Goal: Information Seeking & Learning: Learn about a topic

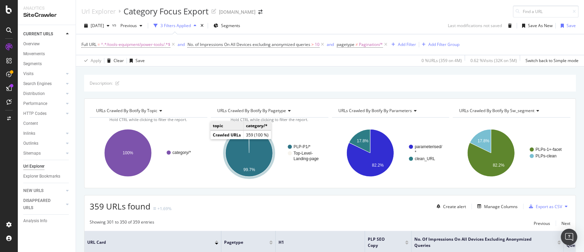
click at [297, 68] on div "Description: URLs Crawled By Botify By topic Chart (by Value) Table Expand Expo…" at bounding box center [330, 74] width 508 height 16
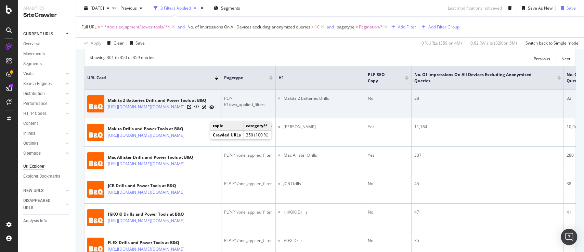
scroll to position [137, 0]
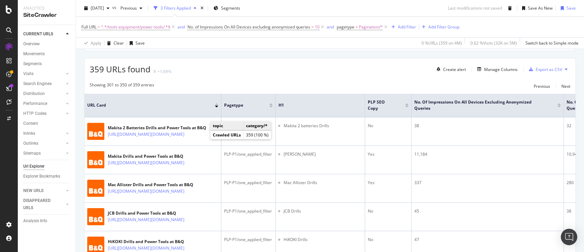
click at [216, 104] on div at bounding box center [216, 104] width 3 height 2
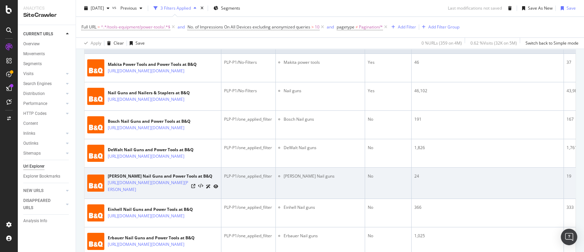
scroll to position [124, 0]
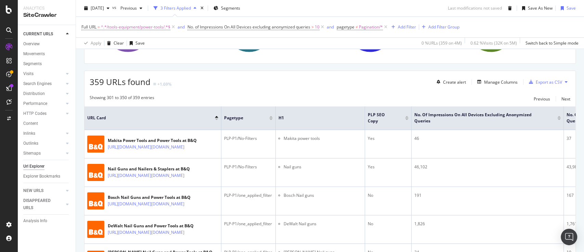
click at [217, 119] on div at bounding box center [216, 119] width 3 height 2
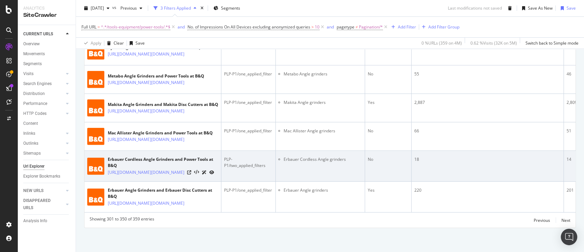
scroll to position [2064, 0]
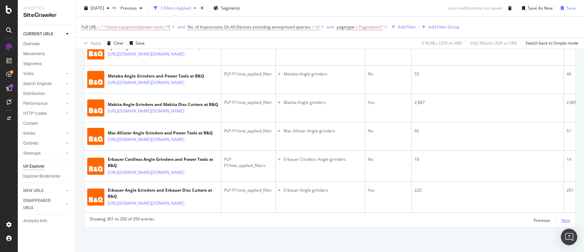
click at [562, 217] on div "Next" at bounding box center [566, 220] width 9 height 6
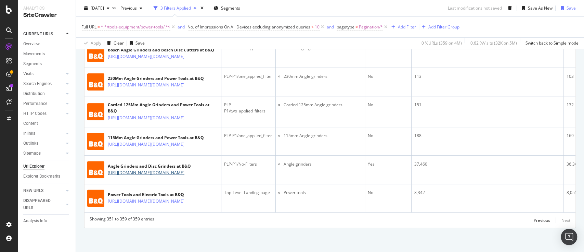
scroll to position [365, 0]
click at [104, 9] on span "2025 Sep. 26th" at bounding box center [97, 8] width 13 height 6
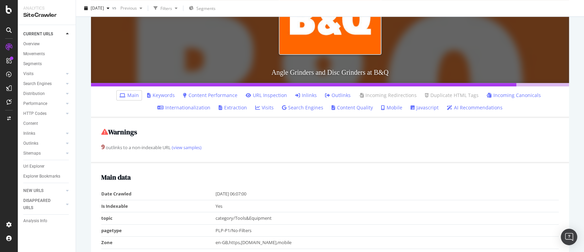
scroll to position [182, 0]
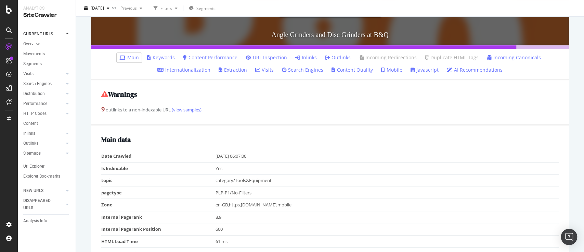
click at [167, 62] on li "Keywords" at bounding box center [160, 58] width 33 height 10
click at [167, 59] on link "Keywords" at bounding box center [161, 57] width 28 height 7
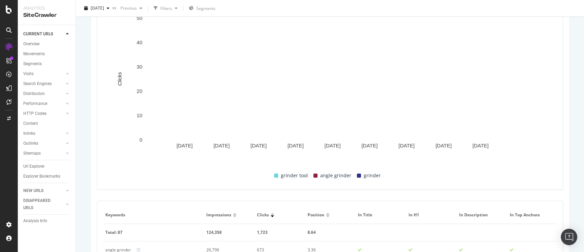
scroll to position [228, 0]
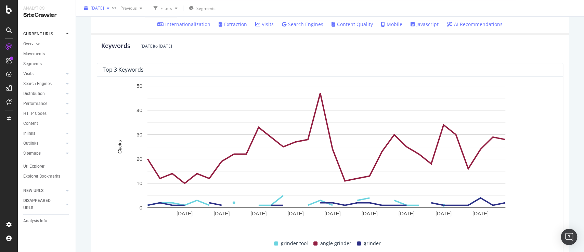
click at [104, 9] on span "[DATE]" at bounding box center [97, 8] width 13 height 6
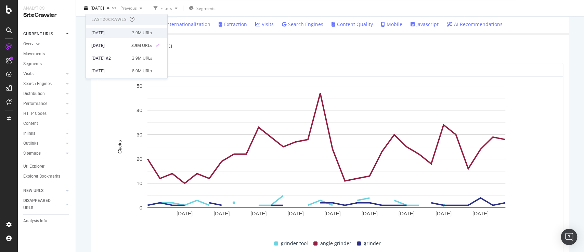
click at [126, 32] on div "2025 Oct. 6th" at bounding box center [109, 33] width 37 height 6
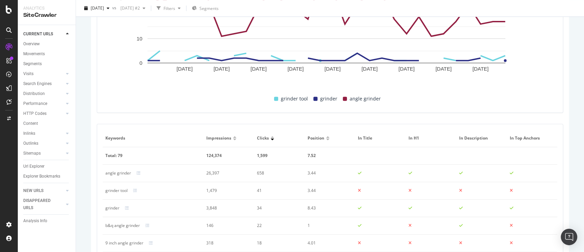
scroll to position [490, 0]
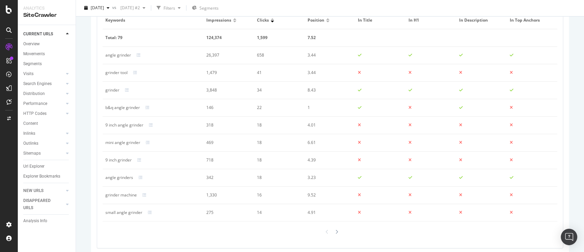
click at [129, 142] on div "mini angle grinder" at bounding box center [122, 142] width 35 height 6
copy div "mini angle grinder"
click at [129, 194] on div "grinder machine" at bounding box center [120, 195] width 31 height 6
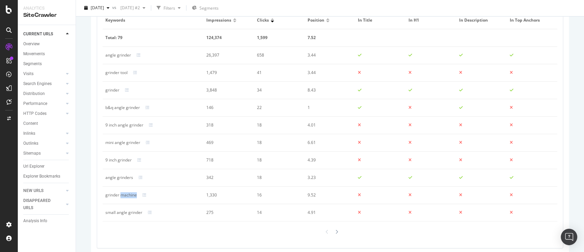
click at [129, 194] on div "grinder machine" at bounding box center [120, 195] width 31 height 6
copy div "grinder machine"
click at [117, 210] on div "small angle grinder" at bounding box center [123, 212] width 37 height 6
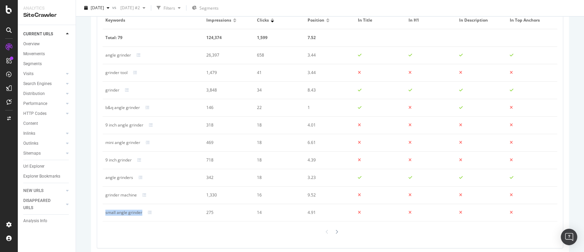
click at [117, 210] on div "small angle grinder" at bounding box center [123, 212] width 37 height 6
copy div "small angle grinder"
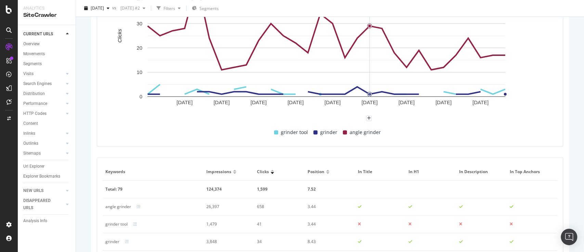
scroll to position [399, 0]
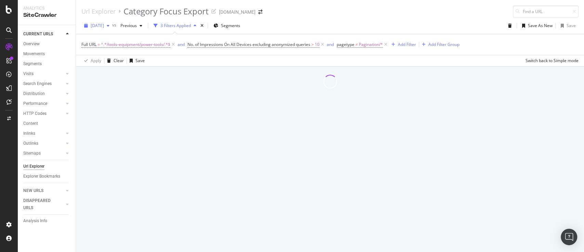
click at [104, 24] on span "2025 Sep. 26th" at bounding box center [97, 26] width 13 height 6
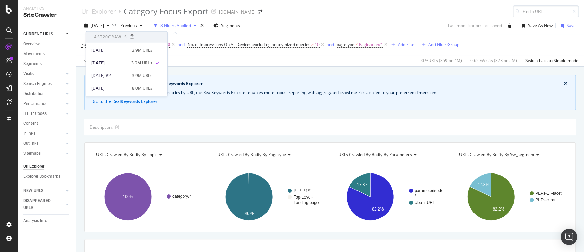
click at [402, 67] on div "Crawl metrics are now in the RealKeywords Explorer While the Site Explorer prov…" at bounding box center [330, 74] width 508 height 16
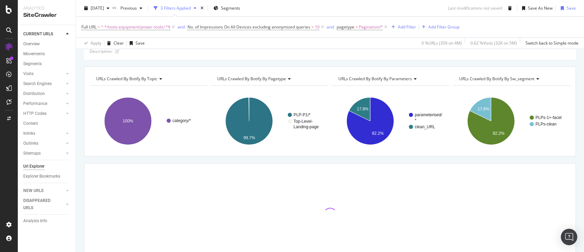
scroll to position [113, 0]
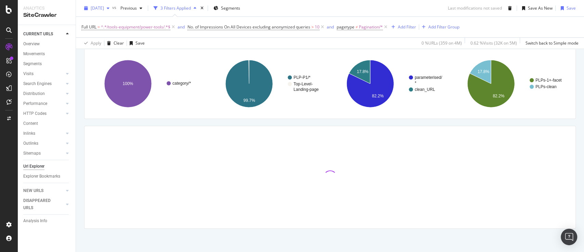
click at [104, 10] on span "[DATE]" at bounding box center [97, 8] width 13 height 6
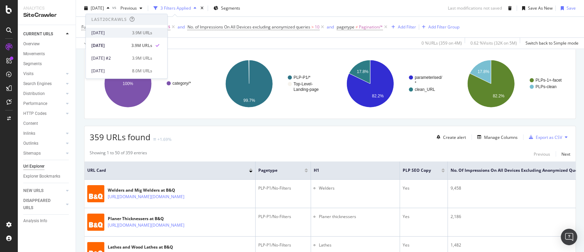
click at [123, 34] on div "2025 Oct. 6th" at bounding box center [109, 33] width 37 height 6
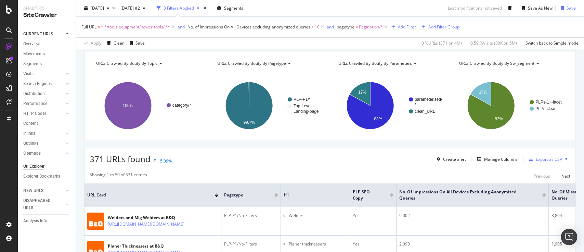
scroll to position [137, 0]
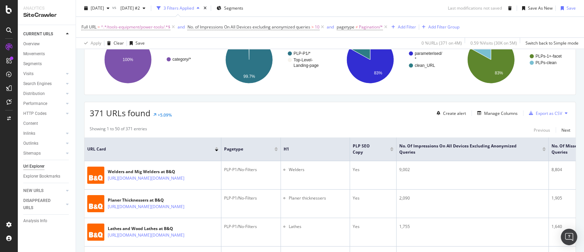
click at [215, 148] on div at bounding box center [216, 148] width 3 height 2
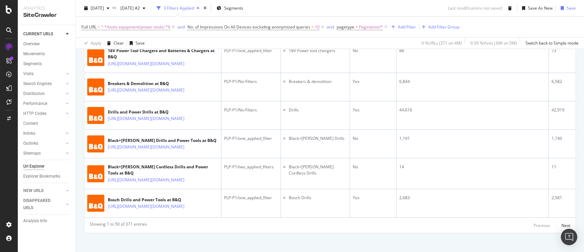
scroll to position [1621, 0]
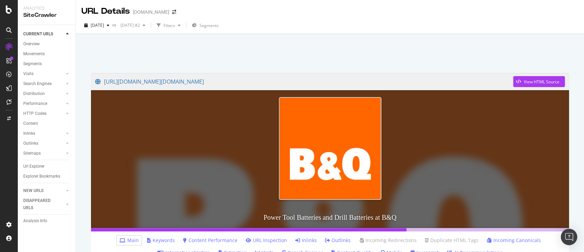
click at [170, 240] on link "Keywords" at bounding box center [161, 240] width 28 height 7
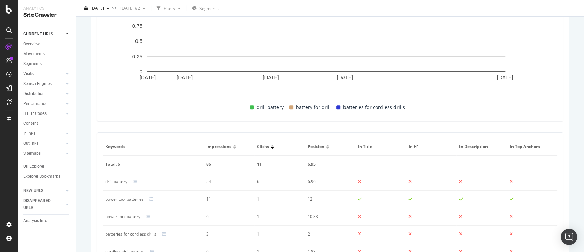
scroll to position [411, 0]
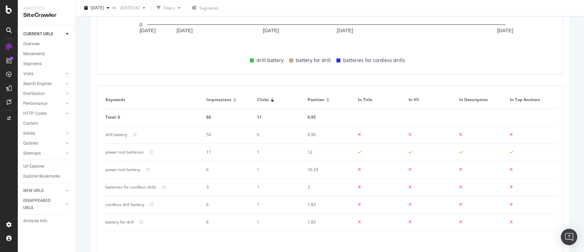
click at [122, 136] on div "drill battery" at bounding box center [116, 134] width 22 height 6
copy div "drill battery"
click at [131, 172] on div "power tool battery" at bounding box center [122, 169] width 35 height 6
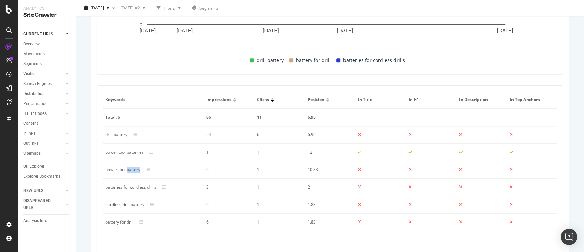
click at [131, 172] on div "power tool battery" at bounding box center [122, 169] width 35 height 6
copy div "power tool battery"
click at [137, 205] on div "cordless drill battery" at bounding box center [124, 204] width 39 height 6
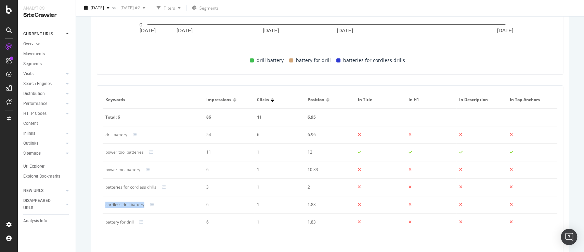
click at [137, 205] on div "cordless drill battery" at bounding box center [124, 204] width 39 height 6
copy div "cordless drill battery"
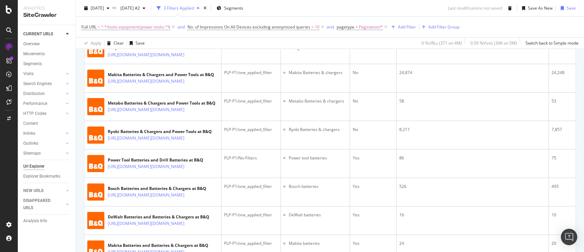
scroll to position [1119, 0]
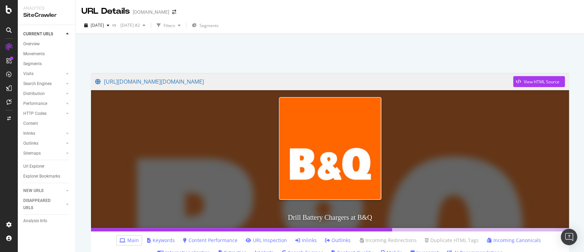
click at [163, 236] on li "Keywords" at bounding box center [160, 240] width 33 height 10
click at [163, 237] on link "Keywords" at bounding box center [161, 240] width 28 height 7
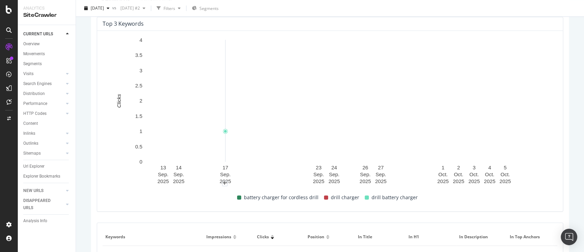
scroll to position [411, 0]
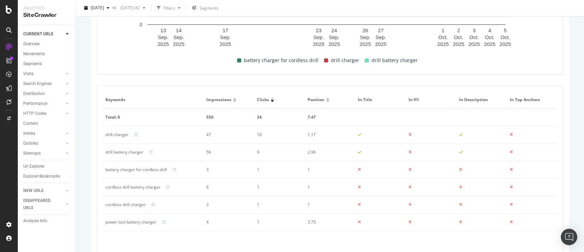
click at [124, 133] on div "drill charger" at bounding box center [116, 134] width 23 height 6
copy div "drill charger"
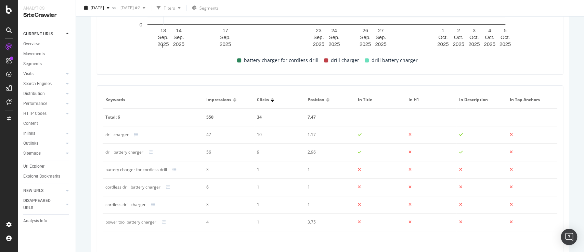
click at [147, 223] on div "power tool battery charger" at bounding box center [130, 222] width 51 height 6
copy div "power tool battery charger"
